Goal: Task Accomplishment & Management: Manage account settings

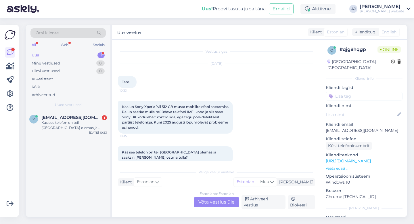
scroll to position [5, 0]
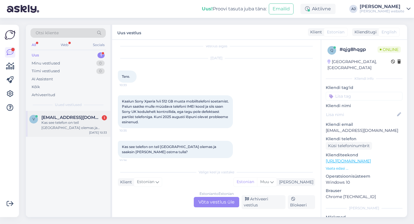
click at [65, 123] on div "Kas see telefon on teil [GEOGRAPHIC_DATA] olemas ja saaksin [PERSON_NAME] ostma…" at bounding box center [74, 125] width 66 height 10
click at [9, 93] on icon at bounding box center [10, 93] width 7 height 7
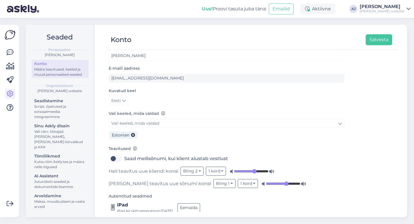
scroll to position [33, 0]
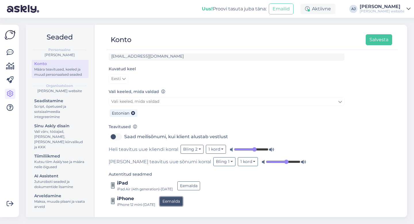
click at [178, 202] on button "Eemalda" at bounding box center [171, 201] width 23 height 9
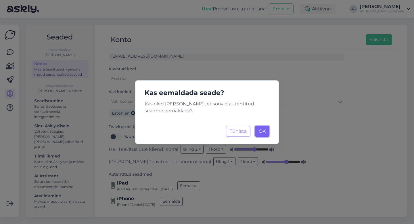
click at [261, 132] on span "OK" at bounding box center [262, 130] width 7 height 5
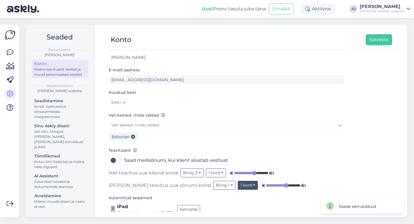
scroll to position [18, 0]
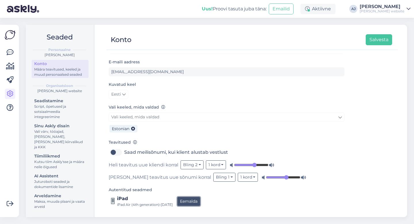
click at [200, 200] on button "Eemalda" at bounding box center [188, 201] width 23 height 9
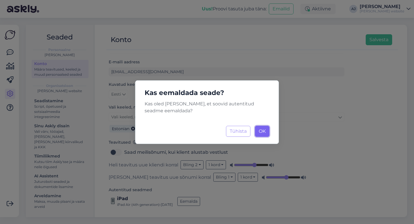
click at [259, 130] on span "OK" at bounding box center [262, 130] width 7 height 5
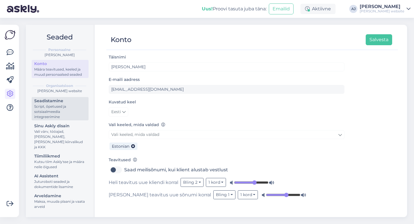
click at [54, 102] on div "Seadistamine" at bounding box center [60, 101] width 52 height 6
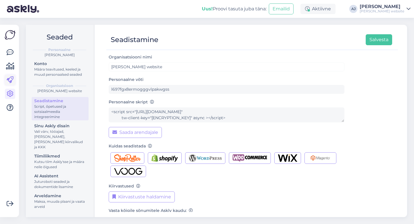
click at [13, 80] on icon at bounding box center [10, 79] width 7 height 7
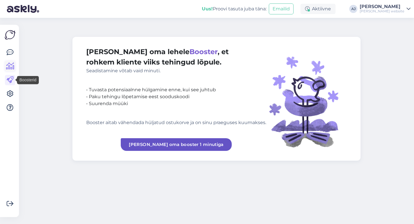
click at [9, 64] on icon at bounding box center [10, 66] width 8 height 7
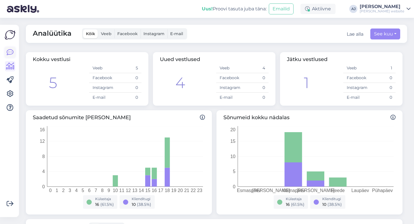
click at [11, 52] on icon at bounding box center [10, 52] width 7 height 7
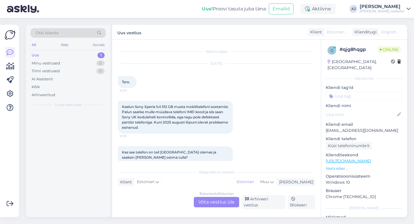
scroll to position [5, 0]
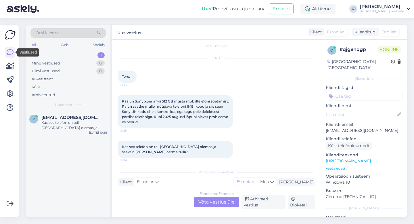
click at [9, 36] on img at bounding box center [10, 34] width 11 height 11
click at [376, 9] on div "[PERSON_NAME] website" at bounding box center [382, 11] width 45 height 5
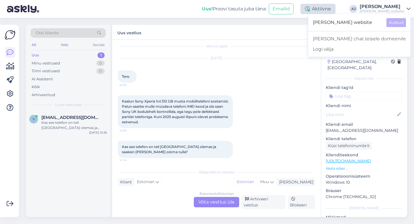
click at [316, 7] on div "Aktiivne" at bounding box center [317, 9] width 35 height 10
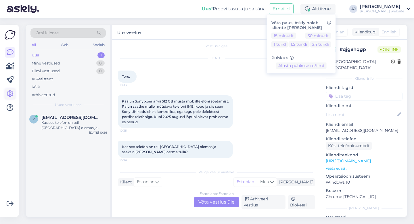
click at [10, 93] on icon at bounding box center [10, 93] width 7 height 7
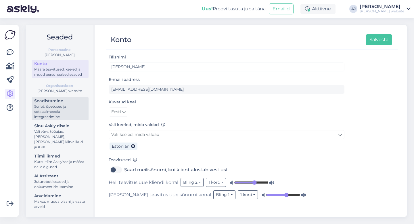
click at [47, 104] on div "Seadistamine" at bounding box center [60, 101] width 52 height 6
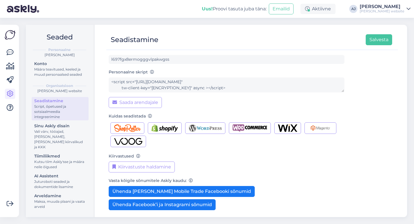
scroll to position [57, 0]
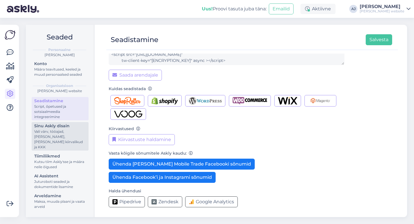
click at [46, 129] on div "Vali värv, tööajad, [PERSON_NAME], [PERSON_NAME] kiirvalikud ja KKK" at bounding box center [60, 139] width 52 height 21
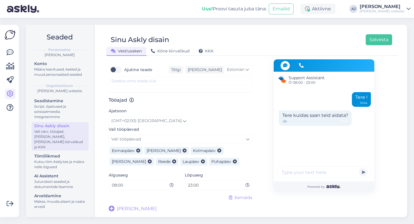
scroll to position [291, 0]
click at [11, 50] on icon at bounding box center [10, 52] width 7 height 7
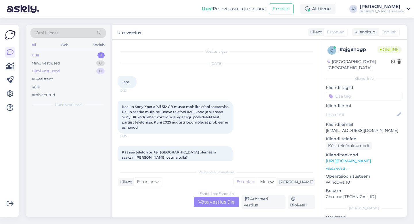
scroll to position [5, 0]
